Goal: Information Seeking & Learning: Learn about a topic

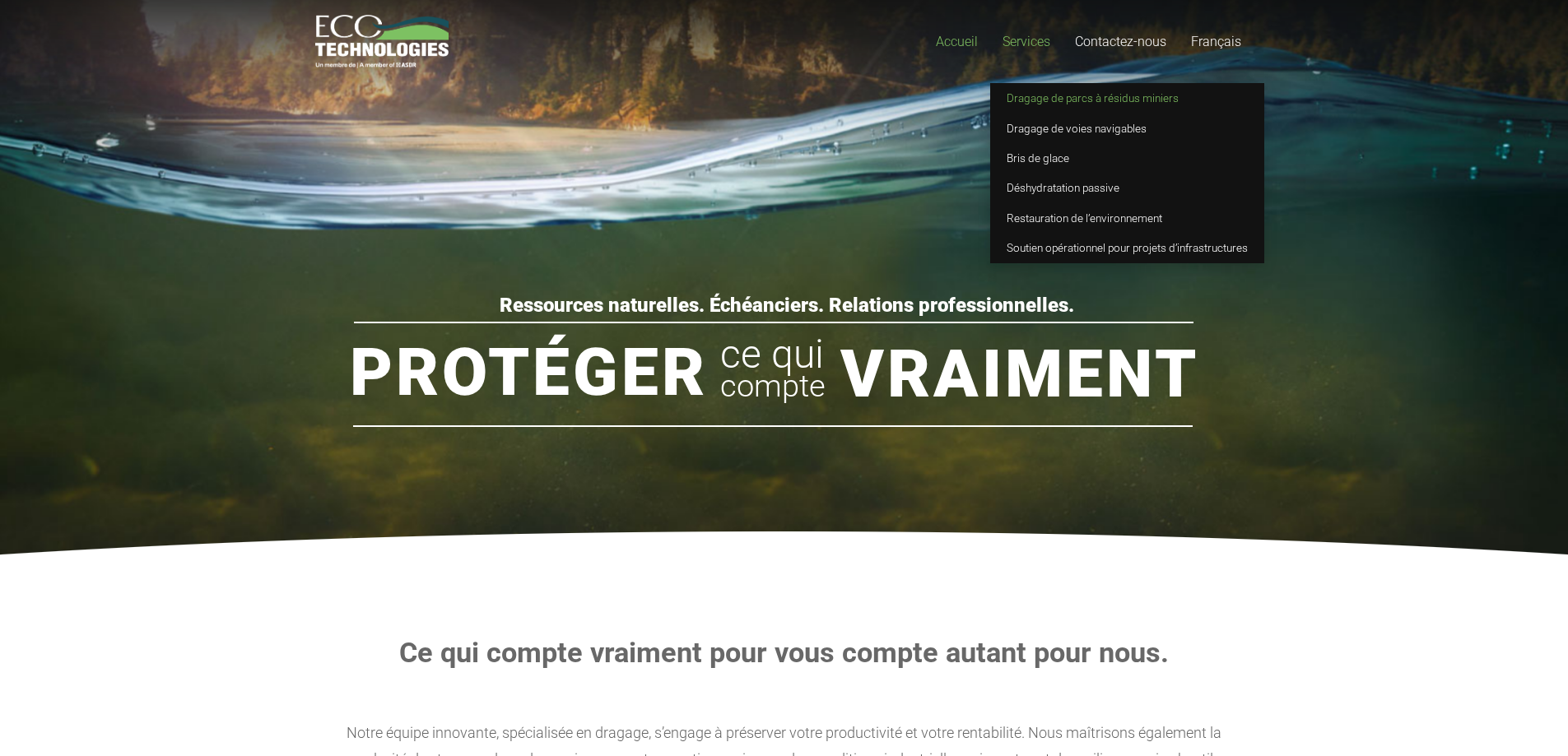
click at [1061, 102] on span "Dragage de parcs à résidus miniers" at bounding box center [1092, 98] width 172 height 13
